Goal: Information Seeking & Learning: Learn about a topic

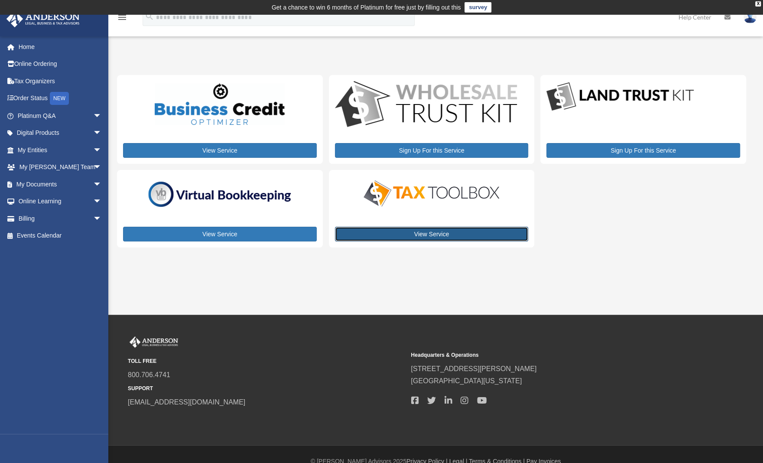
click at [429, 232] on link "View Service" at bounding box center [432, 234] width 194 height 15
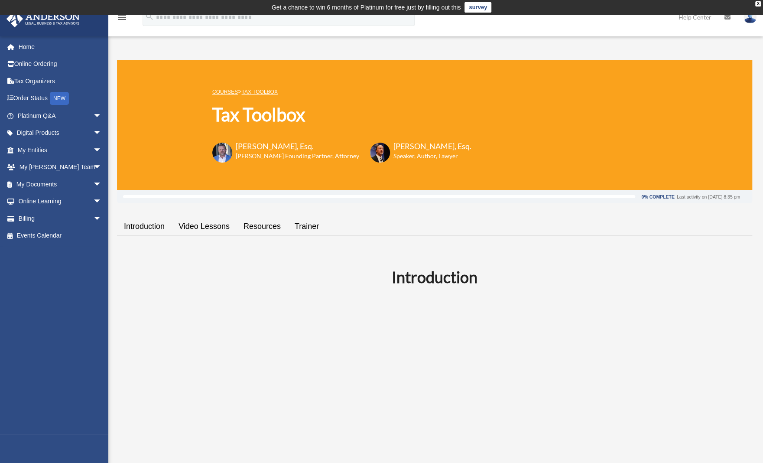
click at [275, 227] on link "Resources" at bounding box center [262, 226] width 51 height 25
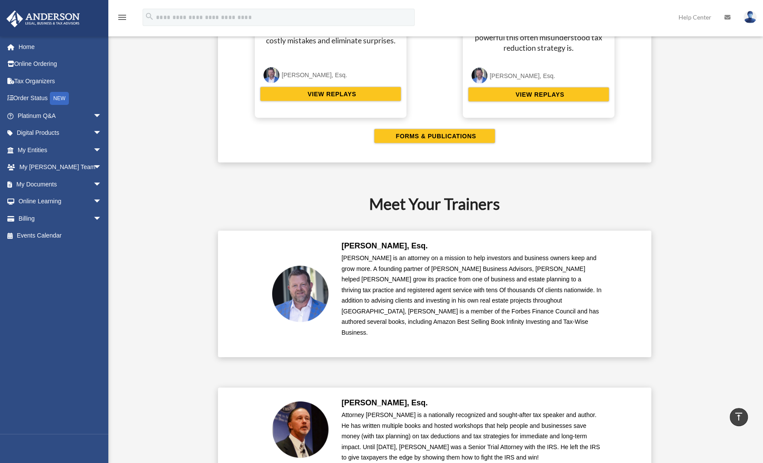
scroll to position [1806, 0]
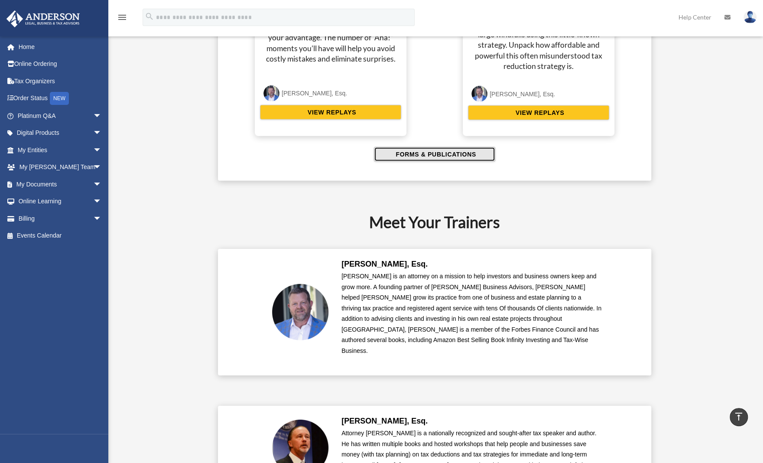
click at [469, 150] on span "FORMS & PUBLICATIONS" at bounding box center [434, 154] width 83 height 9
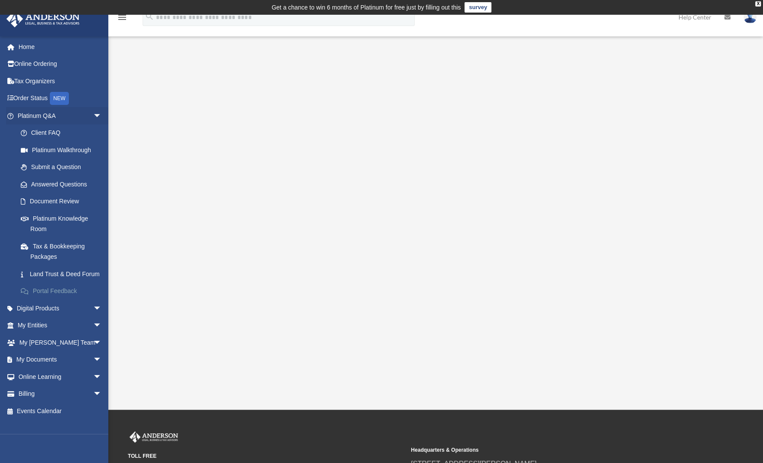
click at [61, 300] on link "Portal Feedback" at bounding box center [63, 291] width 103 height 17
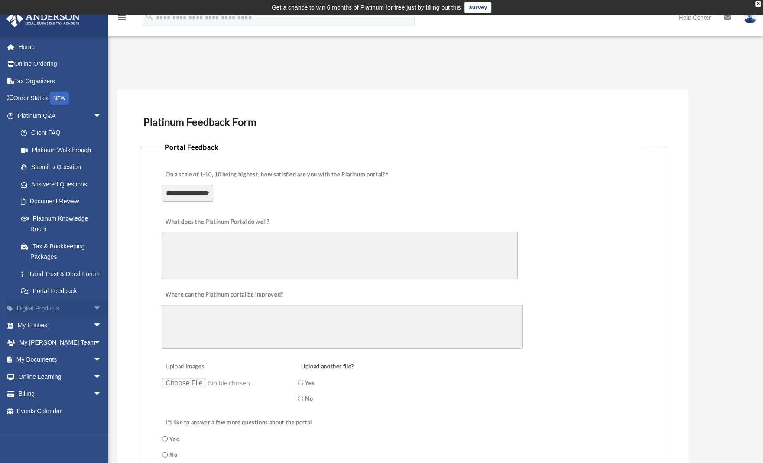
click at [53, 317] on link "Digital Products arrow_drop_down" at bounding box center [60, 308] width 109 height 17
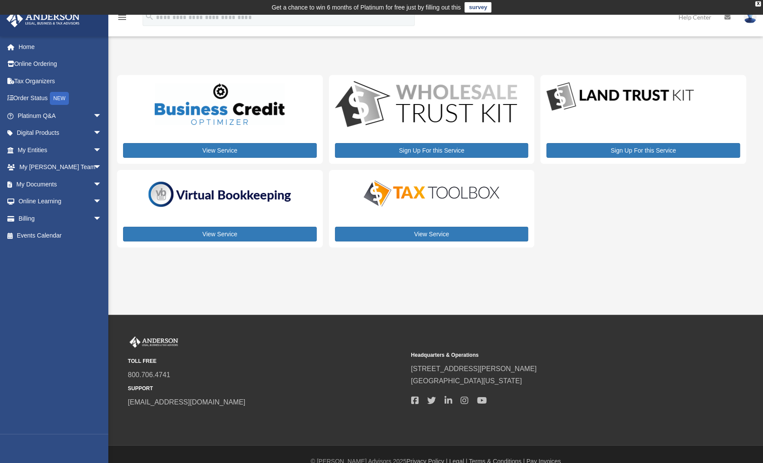
click at [227, 164] on div "View Service Sign Up For this Service Sign Up For this Service View Service Vie…" at bounding box center [431, 161] width 629 height 173
click at [228, 152] on link "View Service" at bounding box center [220, 150] width 194 height 15
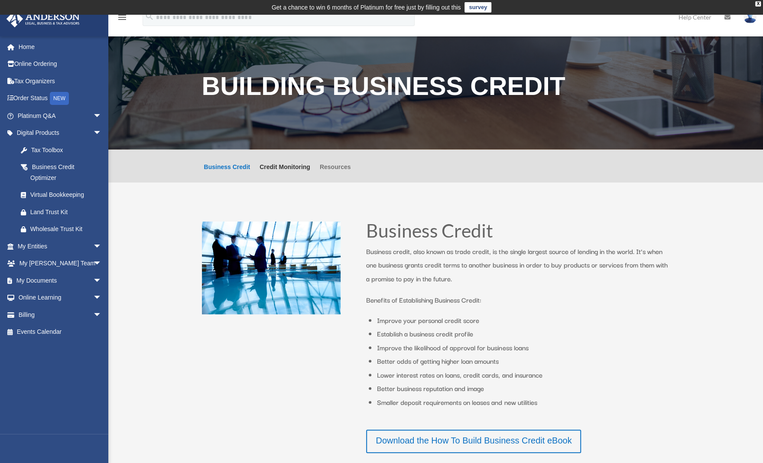
click at [342, 164] on link "Resources" at bounding box center [335, 173] width 31 height 19
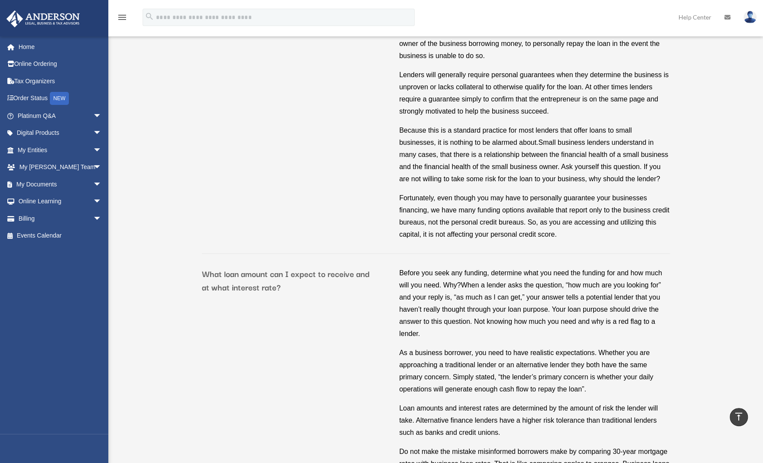
scroll to position [1310, 0]
click at [93, 114] on span "arrow_drop_down" at bounding box center [101, 116] width 17 height 18
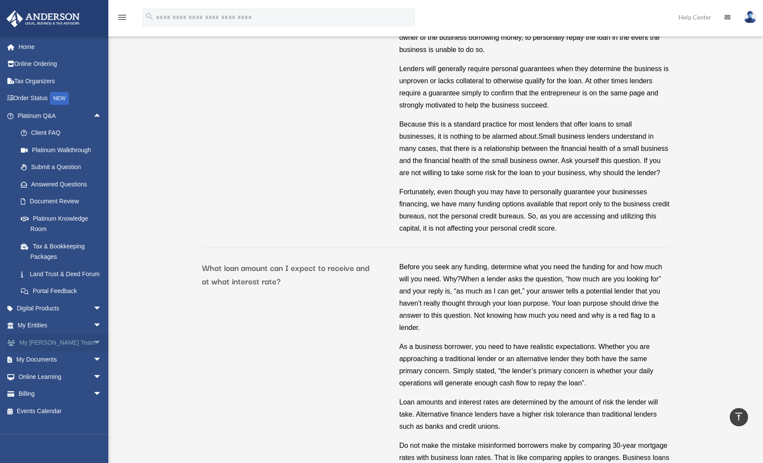
scroll to position [1316, 0]
click at [93, 335] on span "arrow_drop_down" at bounding box center [101, 326] width 17 height 18
click at [48, 351] on link "Overview" at bounding box center [63, 342] width 103 height 17
click at [46, 349] on link "Overview" at bounding box center [63, 342] width 103 height 17
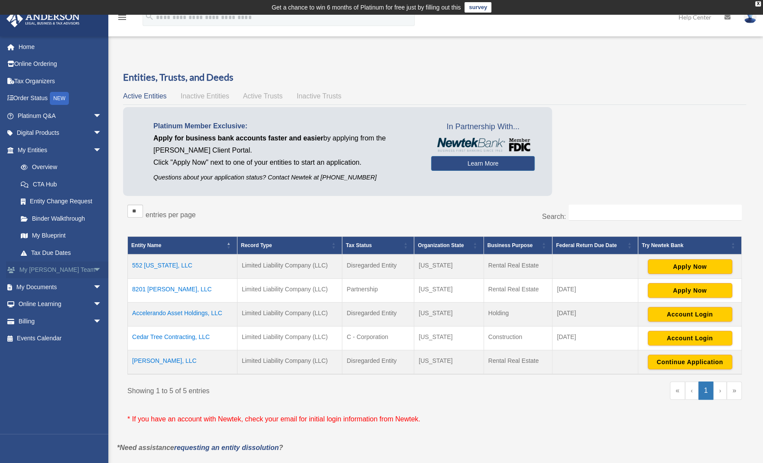
click at [93, 267] on span "arrow_drop_down" at bounding box center [101, 270] width 17 height 18
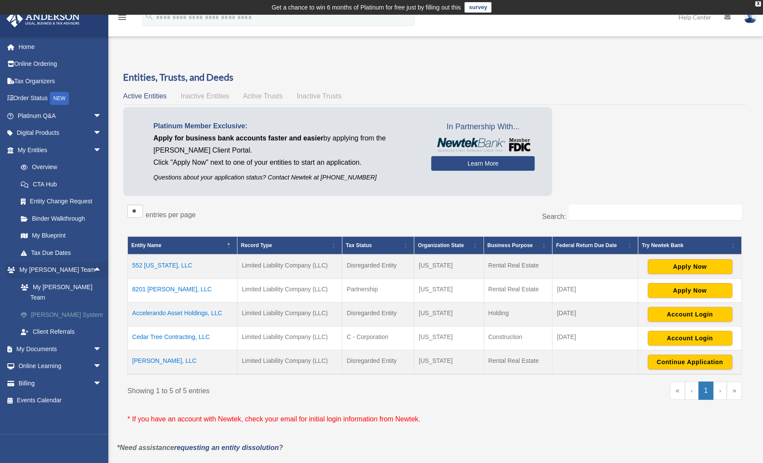
drag, startPoint x: 71, startPoint y: 310, endPoint x: 66, endPoint y: 305, distance: 6.7
click at [66, 306] on link "[PERSON_NAME] System" at bounding box center [63, 314] width 103 height 17
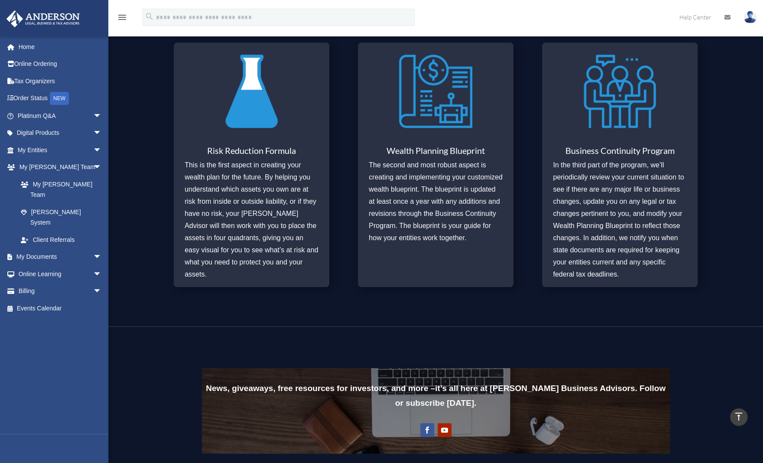
scroll to position [378, 0]
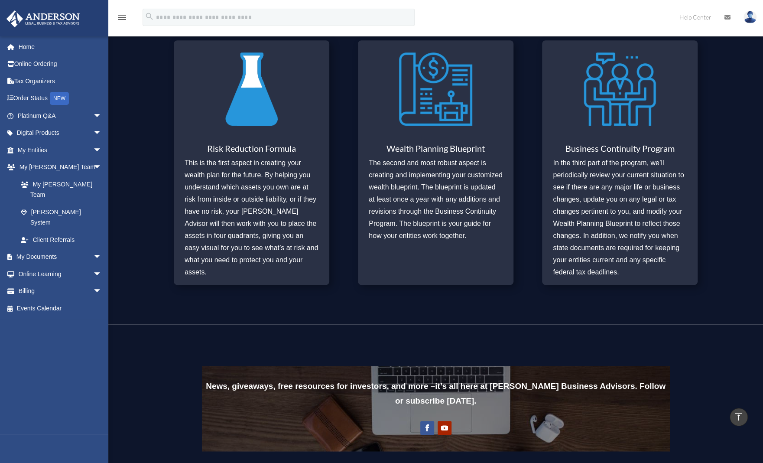
click at [619, 112] on img at bounding box center [620, 89] width 73 height 85
click at [615, 196] on p "In the third part of the program, we’ll periodically review your current situat…" at bounding box center [620, 217] width 134 height 121
click at [614, 98] on img at bounding box center [620, 89] width 73 height 85
click at [254, 148] on h3 "Risk Reduction Formula" at bounding box center [252, 150] width 134 height 13
click at [431, 112] on img at bounding box center [435, 89] width 73 height 85
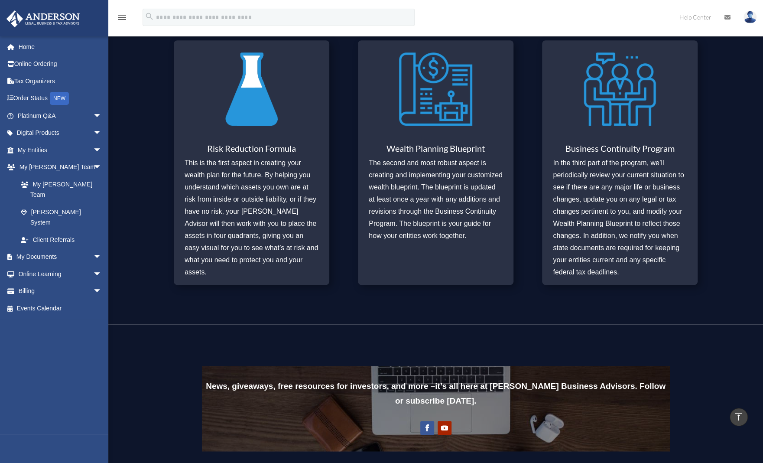
click at [624, 62] on img at bounding box center [620, 89] width 73 height 85
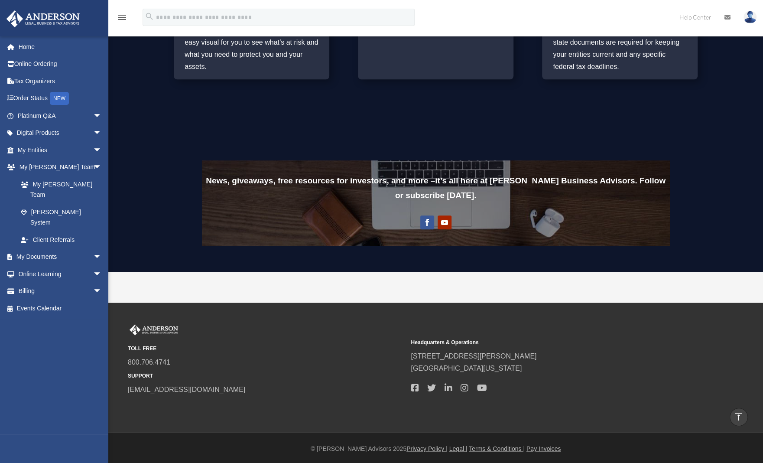
scroll to position [585, 0]
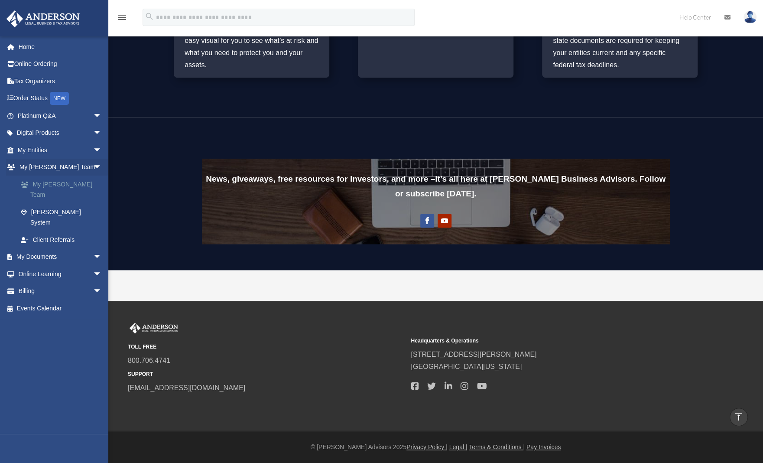
click at [73, 186] on link "My [PERSON_NAME] Team" at bounding box center [63, 190] width 103 height 28
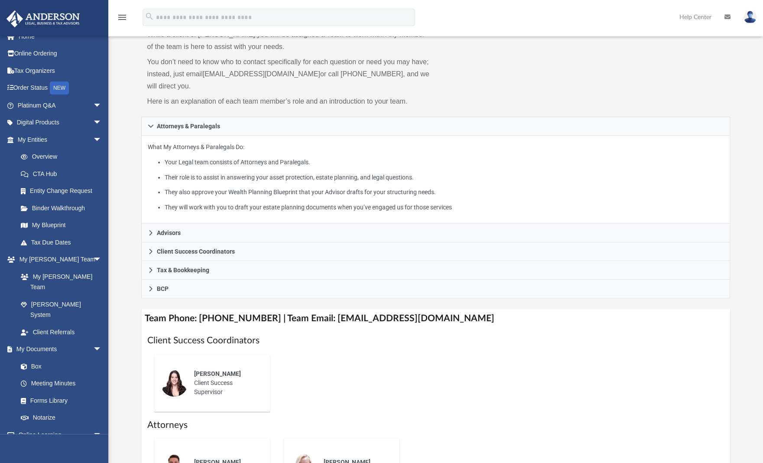
scroll to position [80, 0]
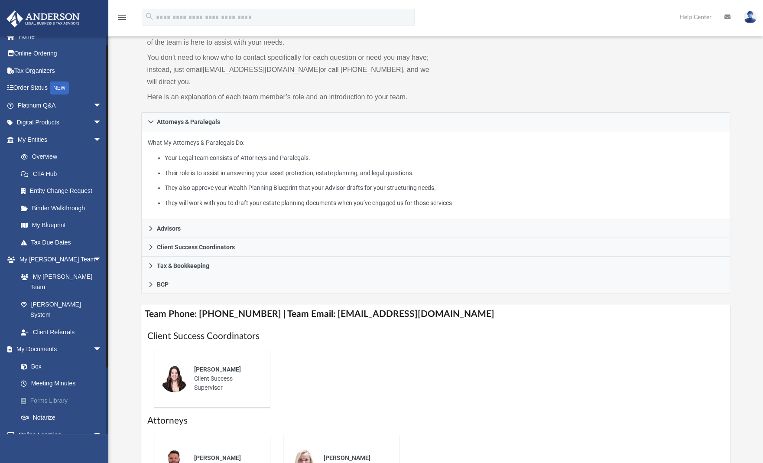
click at [59, 392] on link "Forms Library" at bounding box center [63, 400] width 103 height 17
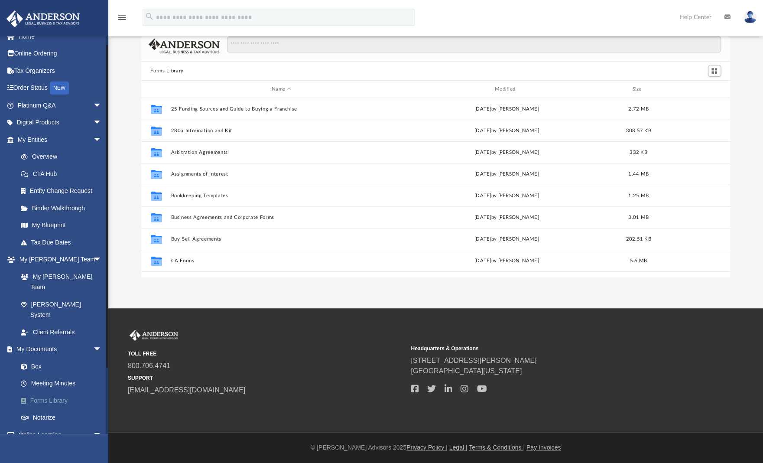
scroll to position [190, 583]
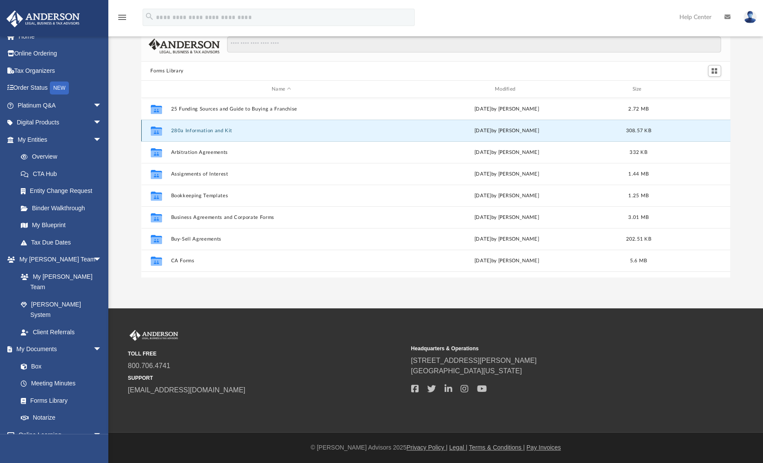
click at [199, 130] on button "280a Information and Kit" at bounding box center [282, 131] width 222 height 6
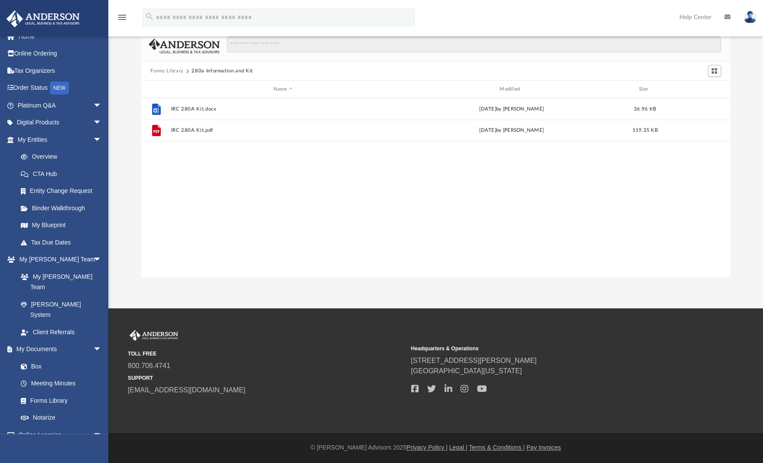
click at [164, 70] on button "Forms Library" at bounding box center [166, 71] width 33 height 8
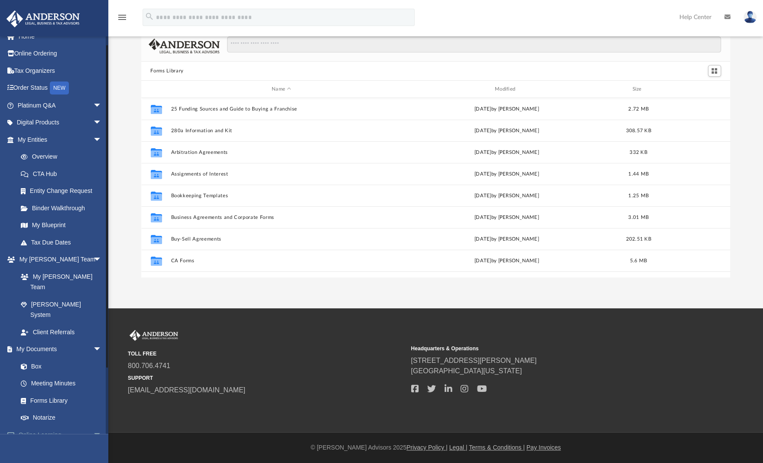
click at [50, 426] on link "Online Learning arrow_drop_down" at bounding box center [60, 434] width 109 height 17
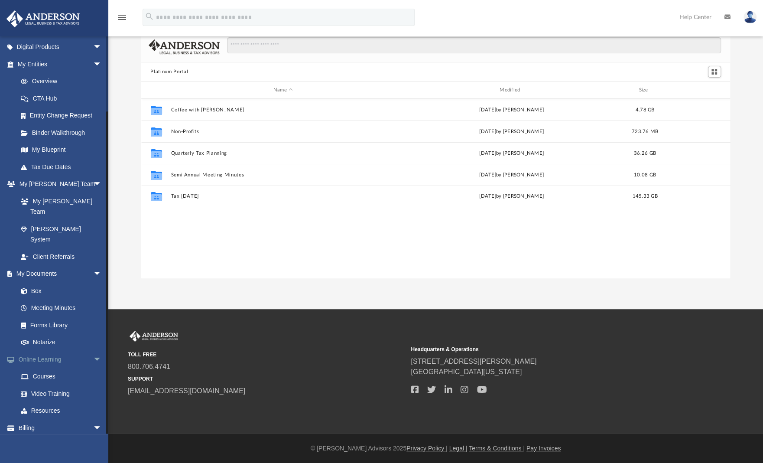
scroll to position [42, 0]
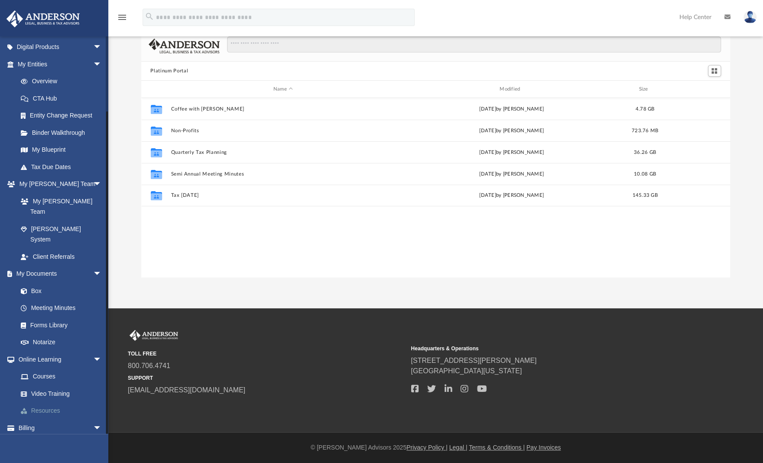
click at [52, 402] on link "Resources" at bounding box center [63, 410] width 103 height 17
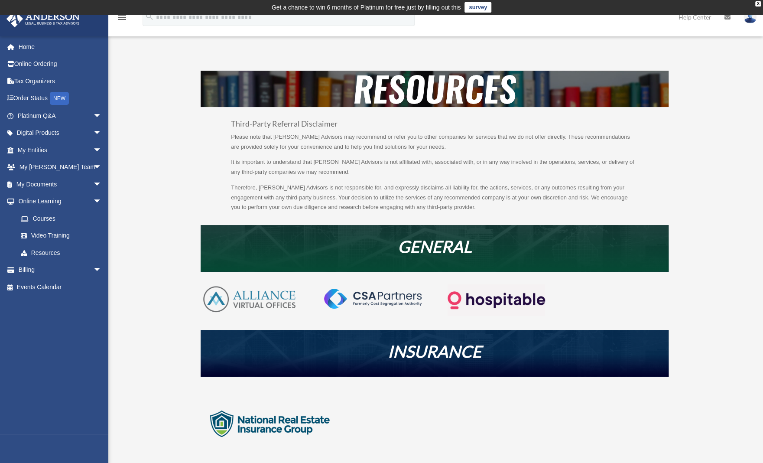
click at [381, 294] on img at bounding box center [373, 299] width 98 height 20
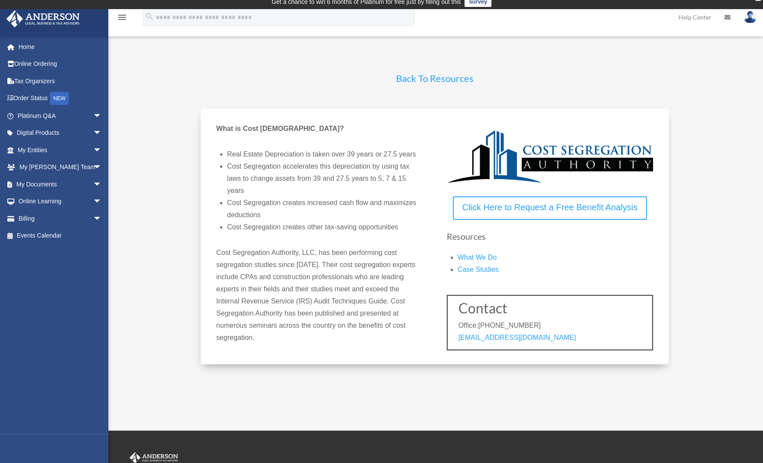
scroll to position [4, 0]
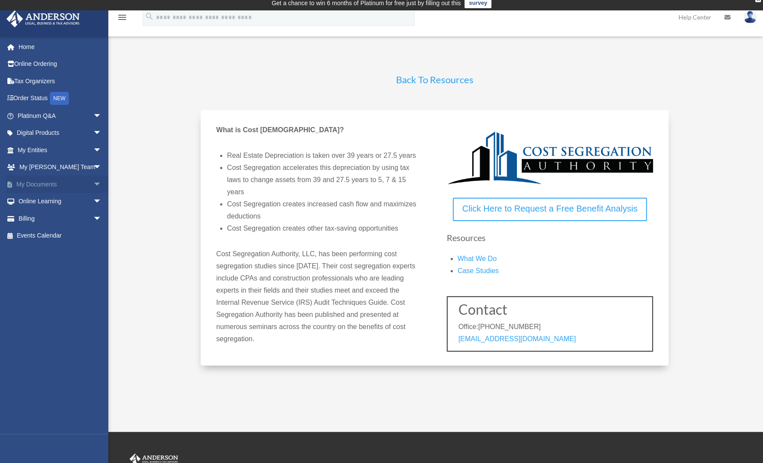
click at [93, 181] on span "arrow_drop_down" at bounding box center [101, 185] width 17 height 18
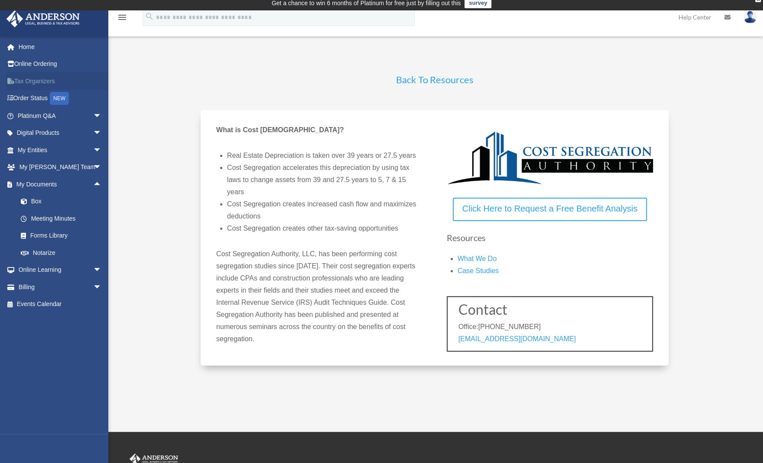
click at [55, 79] on link "Tax Organizers" at bounding box center [60, 80] width 109 height 17
click at [41, 99] on link "Order Status NEW" at bounding box center [60, 99] width 109 height 18
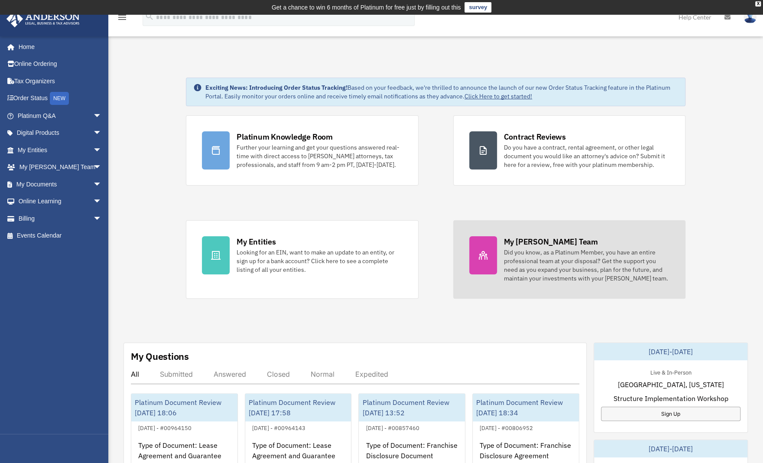
click at [491, 253] on div at bounding box center [483, 255] width 28 height 38
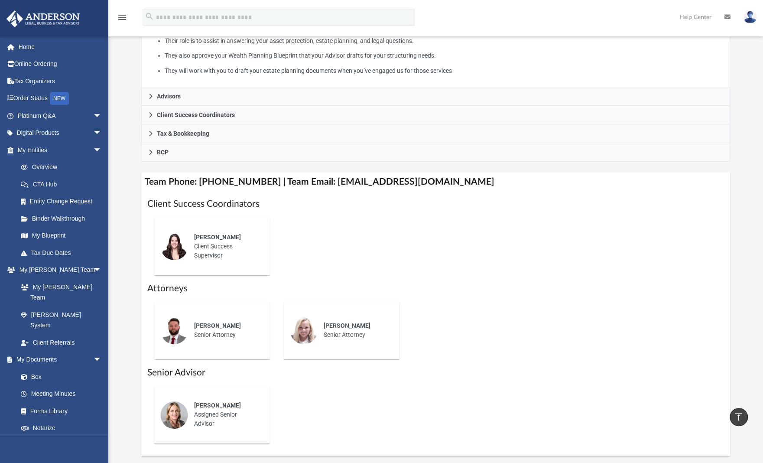
scroll to position [210, 0]
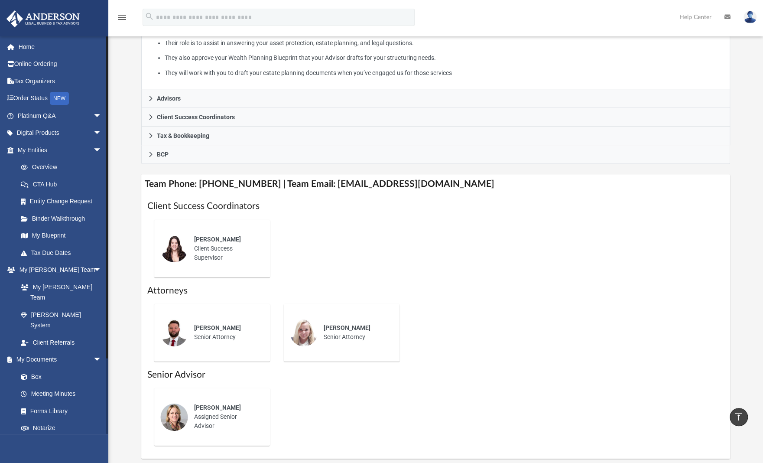
click at [55, 437] on link "Online Learning arrow_drop_down" at bounding box center [60, 445] width 109 height 17
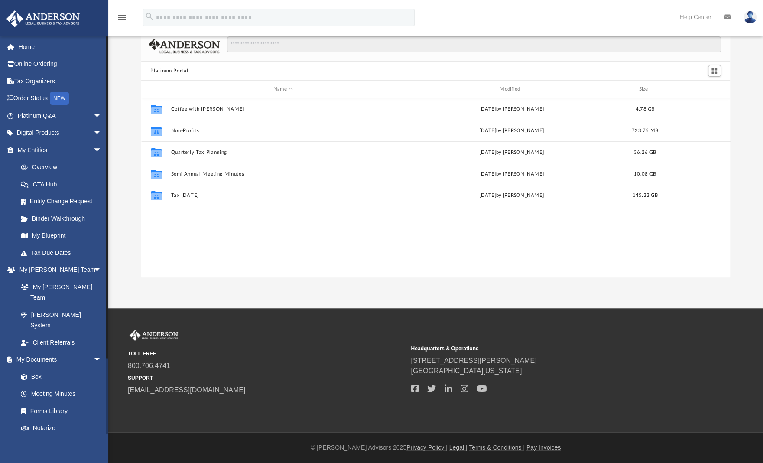
scroll to position [190, 583]
click at [93, 147] on span "arrow_drop_down" at bounding box center [101, 150] width 17 height 18
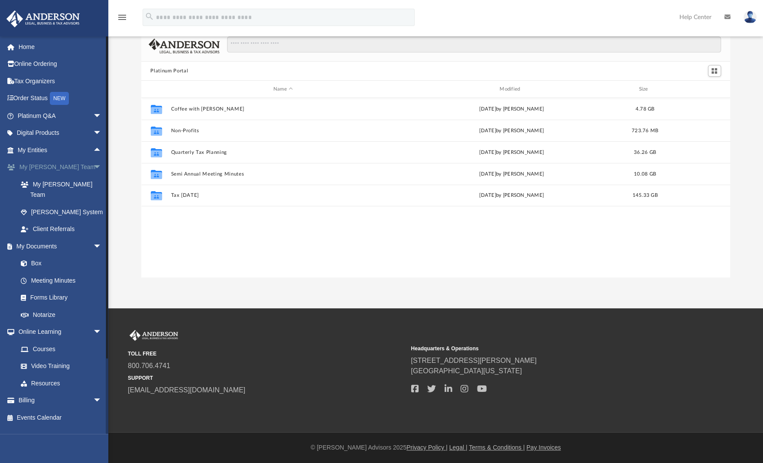
click at [93, 165] on span "arrow_drop_down" at bounding box center [101, 168] width 17 height 18
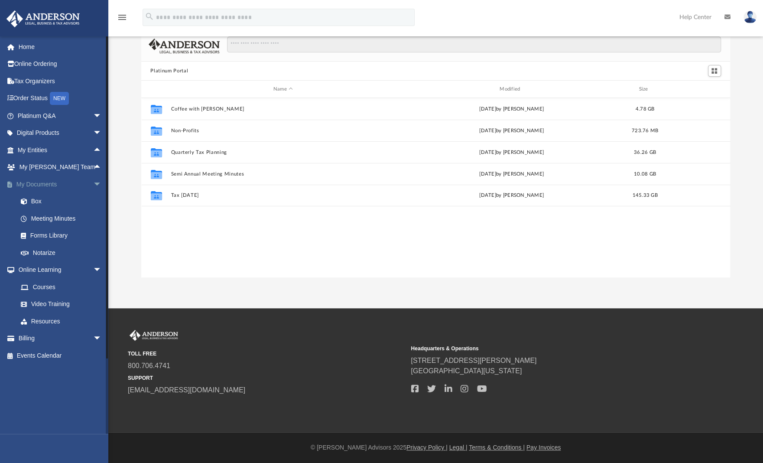
click at [93, 184] on span "arrow_drop_down" at bounding box center [101, 185] width 17 height 18
click at [93, 200] on span "arrow_drop_down" at bounding box center [101, 202] width 17 height 18
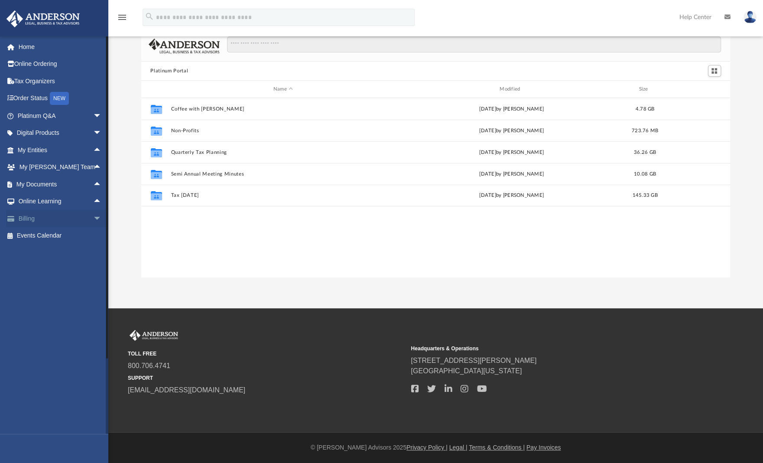
click at [93, 219] on span "arrow_drop_down" at bounding box center [101, 219] width 17 height 18
click at [93, 220] on span "arrow_drop_up" at bounding box center [101, 219] width 17 height 18
